Goal: Task Accomplishment & Management: Manage account settings

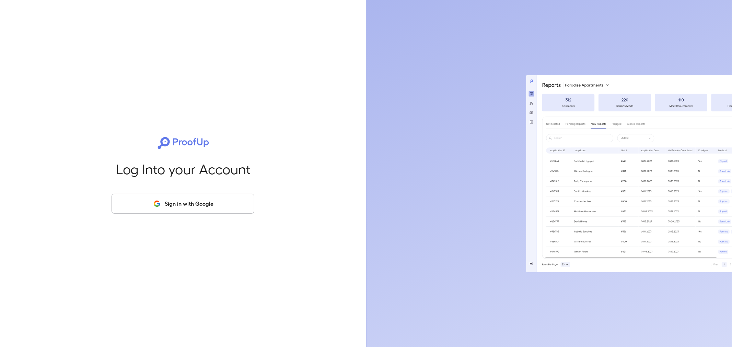
click at [6, 36] on div "Log Into your Account Sign in with Google" at bounding box center [183, 173] width 366 height 347
click at [143, 206] on button "Sign in with Google" at bounding box center [183, 204] width 143 height 20
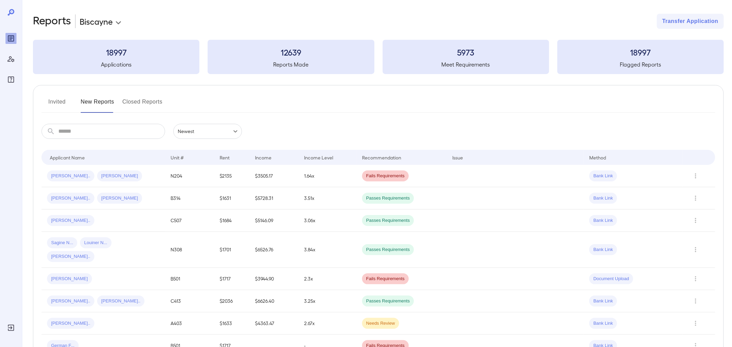
click at [63, 103] on button "Invited" at bounding box center [57, 104] width 31 height 16
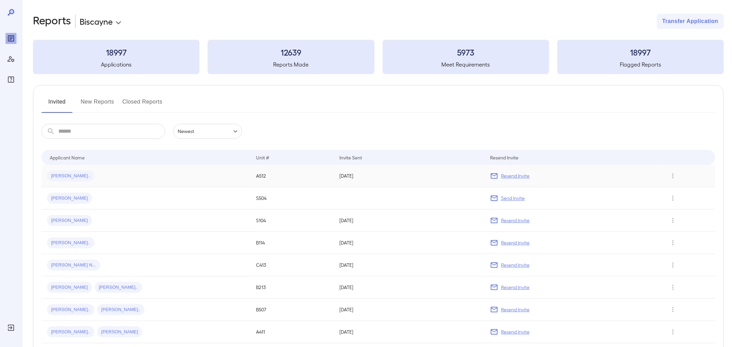
click at [521, 175] on p "Resend Invite" at bounding box center [515, 176] width 28 height 7
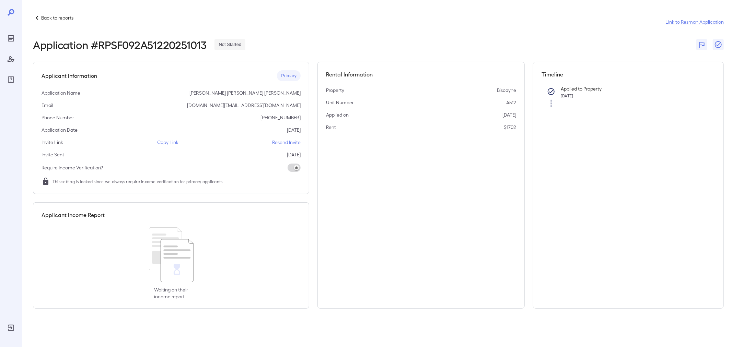
click at [12, 13] on icon at bounding box center [11, 12] width 7 height 7
click at [10, 37] on icon "Reports" at bounding box center [10, 38] width 3 height 3
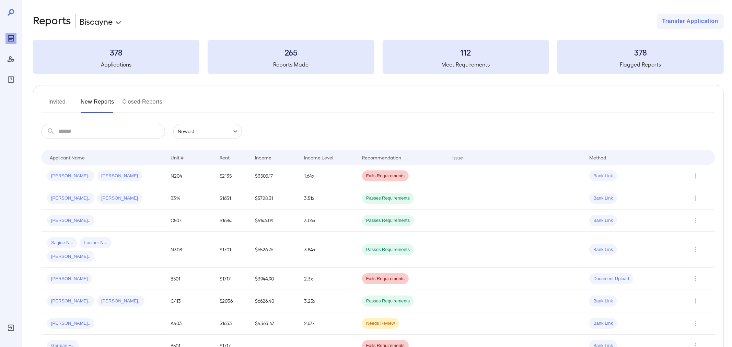
click at [58, 101] on button "Invited" at bounding box center [57, 104] width 31 height 16
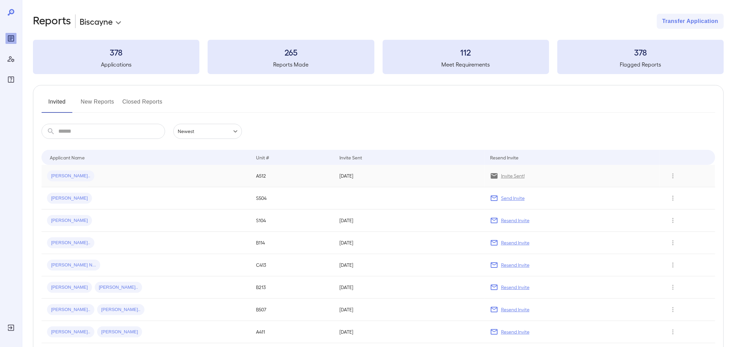
click at [161, 174] on div "[PERSON_NAME].." at bounding box center [146, 176] width 198 height 11
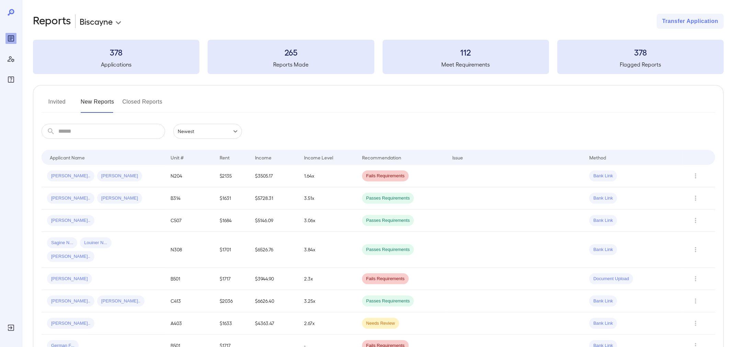
click at [81, 136] on input "text" at bounding box center [111, 131] width 107 height 15
click at [62, 103] on button "Invited" at bounding box center [57, 104] width 31 height 16
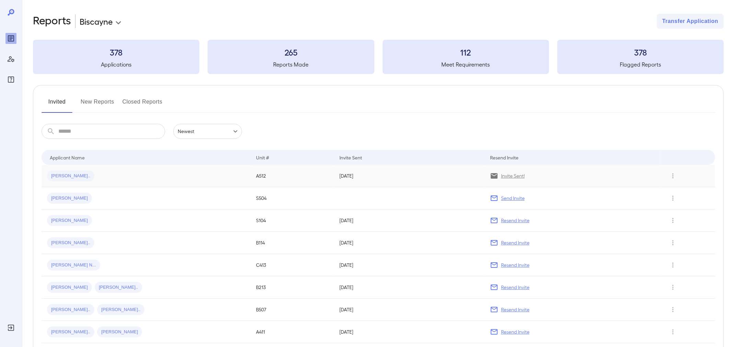
click at [62, 179] on span "Rocio A..." at bounding box center [70, 176] width 47 height 7
click at [516, 178] on p "Invite Sent!" at bounding box center [513, 176] width 24 height 7
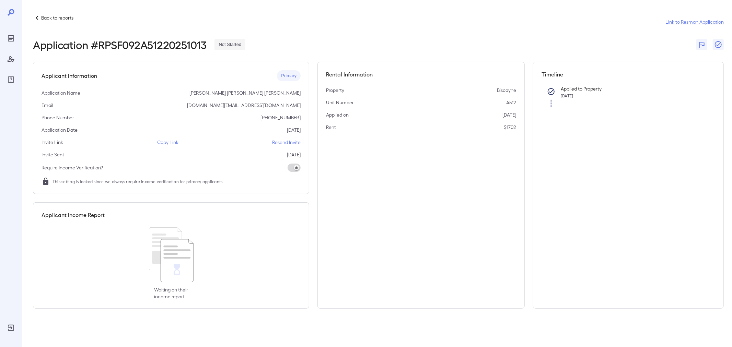
click at [10, 12] on icon at bounding box center [11, 12] width 7 height 7
click at [10, 13] on icon at bounding box center [11, 12] width 7 height 7
click at [12, 37] on icon "Reports" at bounding box center [10, 38] width 3 height 3
click at [10, 11] on icon at bounding box center [11, 12] width 7 height 7
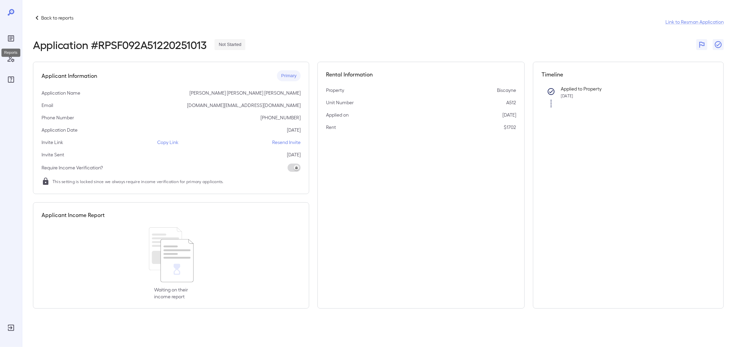
click at [11, 43] on div "Reports" at bounding box center [10, 38] width 11 height 11
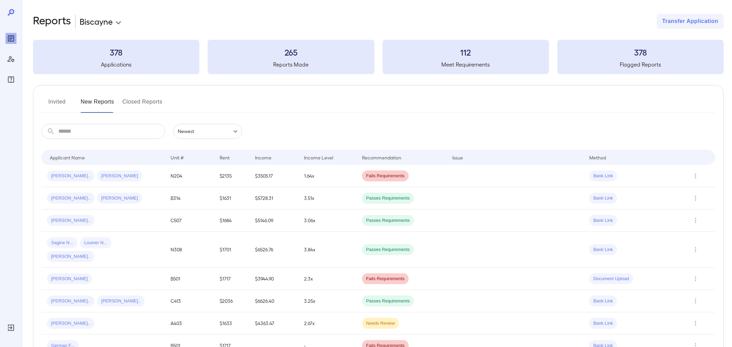
click at [65, 106] on button "Invited" at bounding box center [57, 104] width 31 height 16
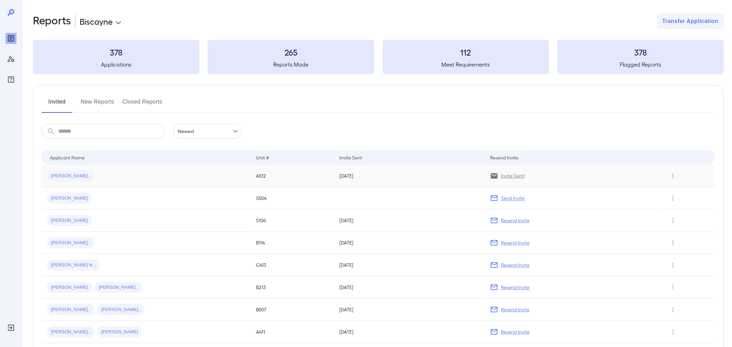
click at [515, 177] on p "Invite Sent!" at bounding box center [513, 176] width 24 height 7
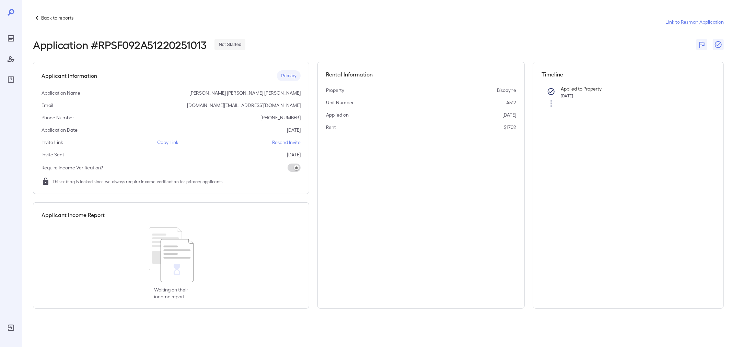
click at [40, 17] on icon at bounding box center [37, 18] width 8 height 8
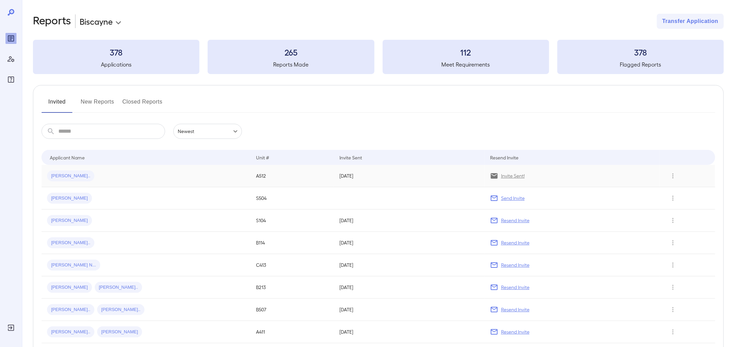
click at [516, 176] on p "Invite Sent!" at bounding box center [513, 176] width 24 height 7
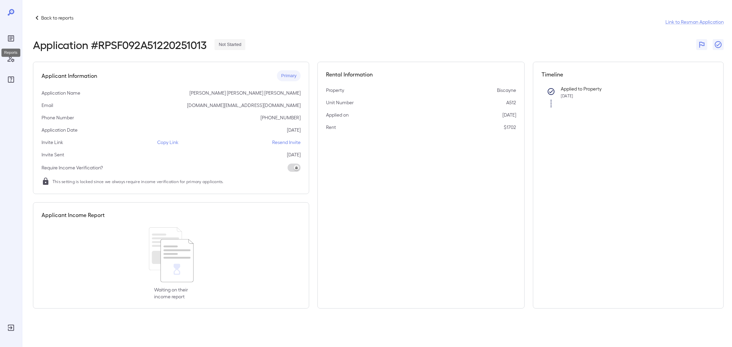
click at [11, 38] on icon "Reports" at bounding box center [10, 38] width 3 height 3
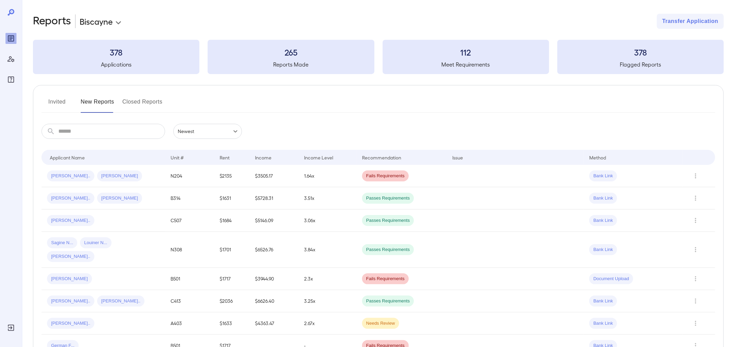
click at [10, 39] on icon "Reports" at bounding box center [11, 38] width 8 height 8
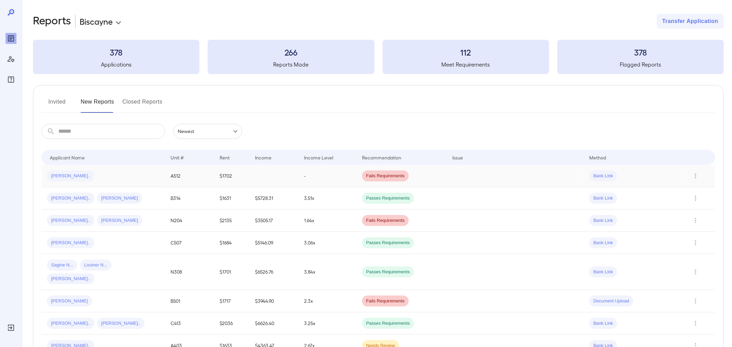
click at [140, 176] on div "[PERSON_NAME].." at bounding box center [103, 176] width 113 height 11
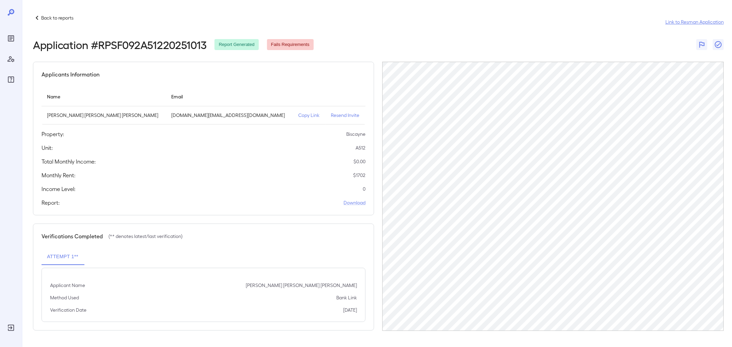
click at [702, 21] on link "Link to Resman Application" at bounding box center [695, 22] width 58 height 7
